Goal: Information Seeking & Learning: Learn about a topic

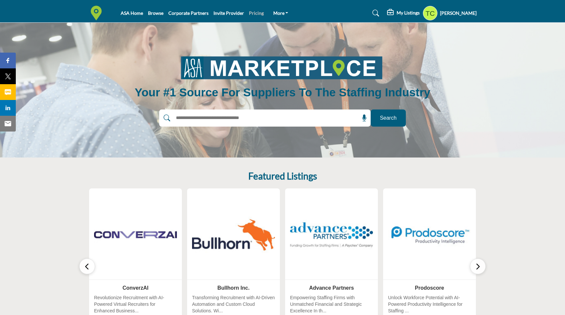
click at [256, 13] on link "Pricing" at bounding box center [256, 13] width 15 height 6
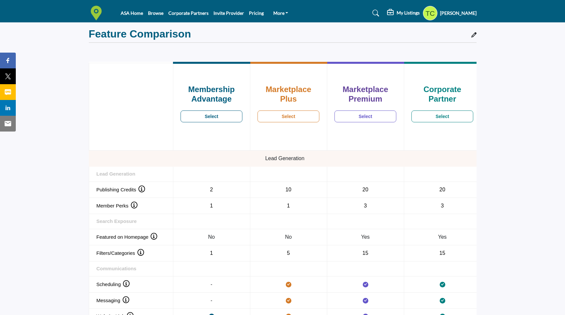
scroll to position [450, 0]
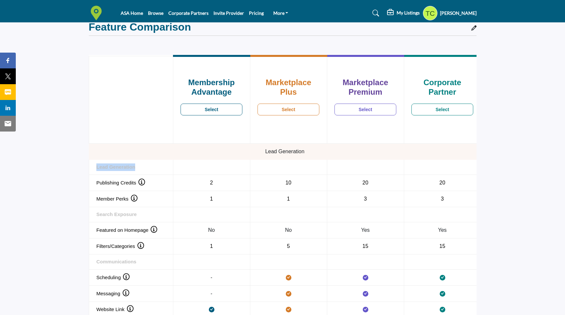
drag, startPoint x: 95, startPoint y: 166, endPoint x: 257, endPoint y: 171, distance: 161.9
click at [257, 171] on tr "Lead Generation" at bounding box center [285, 167] width 392 height 15
click at [248, 166] on td at bounding box center [211, 167] width 77 height 15
drag, startPoint x: 94, startPoint y: 168, endPoint x: 155, endPoint y: 167, distance: 61.2
click at [155, 167] on th "Lead Generation" at bounding box center [131, 167] width 84 height 15
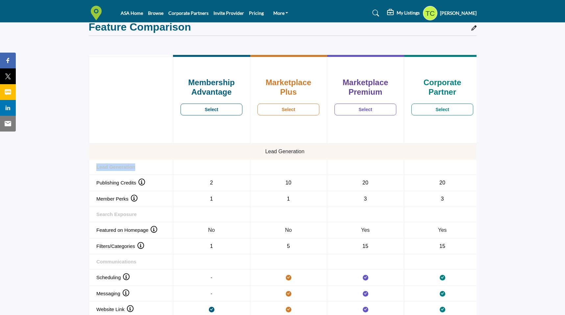
click at [155, 167] on th "Lead Generation" at bounding box center [131, 167] width 84 height 15
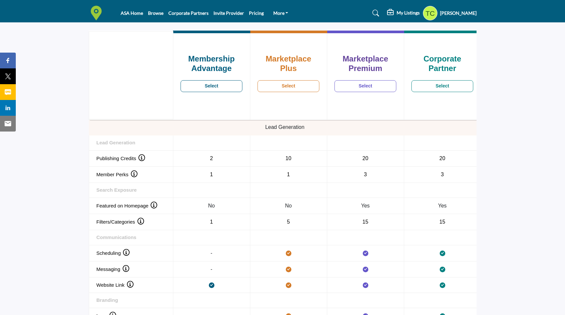
scroll to position [466, 0]
